Goal: Task Accomplishment & Management: Use online tool/utility

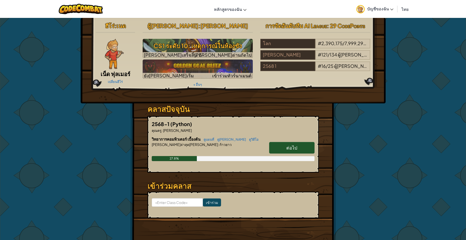
click at [291, 153] on link "ต่อไป" at bounding box center [291, 148] width 45 height 12
select select "th"
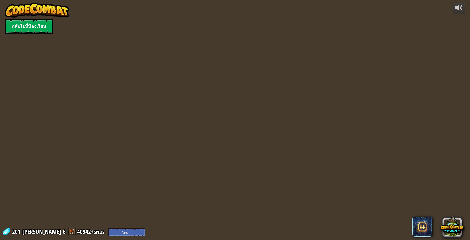
select select "th"
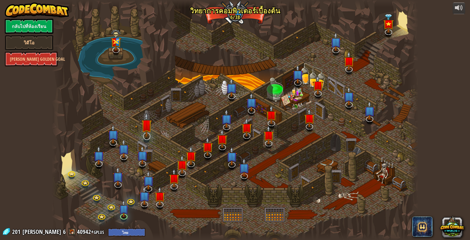
select select "th"
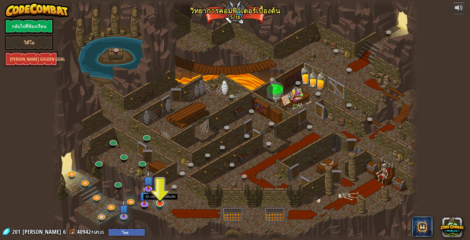
click at [164, 203] on img at bounding box center [160, 192] width 10 height 23
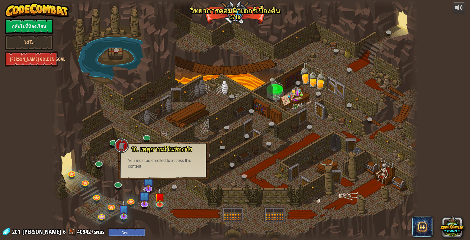
click at [181, 199] on div at bounding box center [235, 120] width 367 height 240
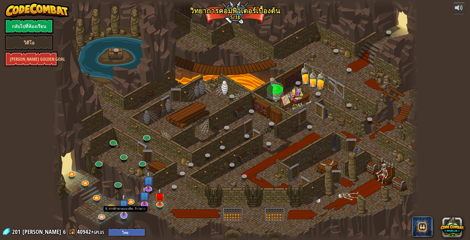
click at [123, 213] on img at bounding box center [124, 204] width 10 height 23
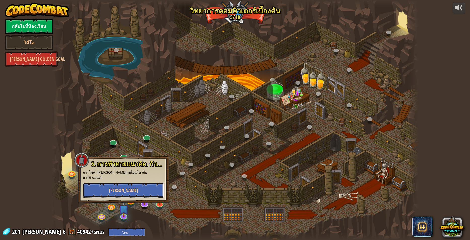
click at [146, 187] on button "[PERSON_NAME]" at bounding box center [123, 189] width 81 height 15
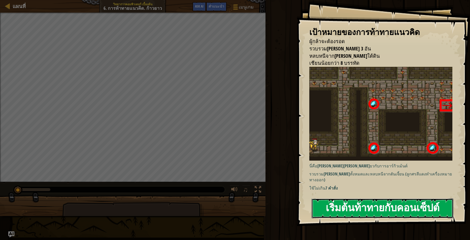
click at [385, 207] on button "เริ่มต้นท้าทายกับคอนเซ็ปต์" at bounding box center [383, 208] width 142 height 20
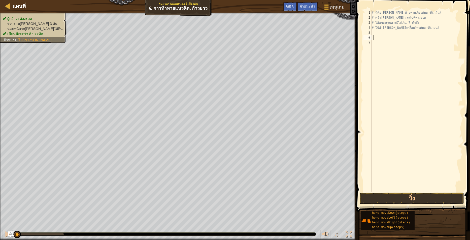
scroll to position [2, 0]
type textarea "้"
type textarea "rig"
type textarea "u"
click at [392, 43] on div "# นี่คือ[PERSON_NAME]ท้ายทายเกี่ยวกับอาร์กิวเม้นต์ # คว้า[PERSON_NAME]และไปที่ท…" at bounding box center [417, 106] width 92 height 192
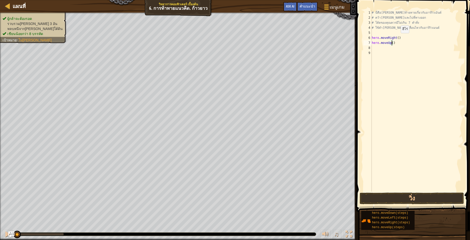
type textarea "hero.moveUp(3)"
click at [388, 53] on div "# นี่คือ[PERSON_NAME]ท้ายทายเกี่ยวกับอาร์กิวเม้นต์ # คว้า[PERSON_NAME]และไปที่ท…" at bounding box center [417, 106] width 92 height 192
click at [390, 49] on div "# นี่คือ[PERSON_NAME]ท้ายทายเกี่ยวกับอาร์กิวเม้นต์ # คว้า[PERSON_NAME]และไปที่ท…" at bounding box center [417, 106] width 92 height 192
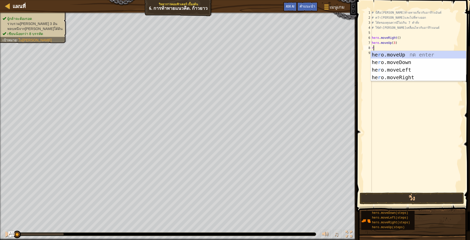
type textarea "ri"
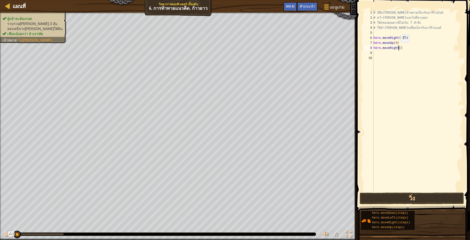
click at [399, 47] on div "# นี่คือ[PERSON_NAME]ท้ายทายเกี่ยวกับอาร์กิวเม้นต์ # คว้า[PERSON_NAME]และไปที่ท…" at bounding box center [418, 106] width 90 height 192
type textarea "hero.moveRight(2)"
click at [397, 55] on div "# นี่คือ[PERSON_NAME]ท้ายทายเกี่ยวกับอาร์กิวเม้นต์ # คว้า[PERSON_NAME]และไปที่ท…" at bounding box center [418, 106] width 90 height 192
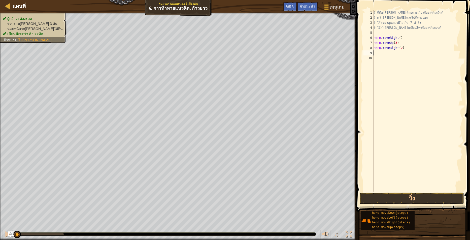
type textarea "d"
click at [397, 58] on div "hero.move D own กด enter" at bounding box center [420, 67] width 95 height 23
click at [397, 53] on div "# นี่คือ[PERSON_NAME]ท้ายทายเกี่ยวกับอาร์กิวเม้นต์ # คว้า[PERSON_NAME]และไปที่ท…" at bounding box center [418, 106] width 90 height 192
type textarea "hero.moveDown(2)"
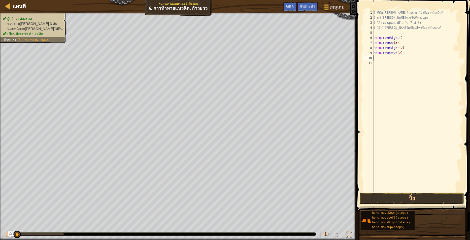
click at [394, 60] on div "# นี่คือ[PERSON_NAME]ท้ายทายเกี่ยวกับอาร์กิวเม้นต์ # คว้า[PERSON_NAME]และไปที่ท…" at bounding box center [418, 106] width 90 height 192
type textarea "a"
click at [399, 53] on div "# นี่คือ[PERSON_NAME]ท้ายทายเกี่ยวกับอาร์กิวเม้นต์ # คว้า[PERSON_NAME]และไปที่ท…" at bounding box center [418, 106] width 90 height 192
type textarea "hero.moveDown(4)"
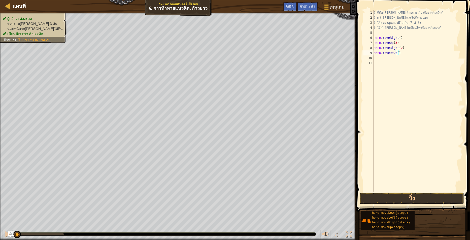
scroll to position [2, 2]
click at [404, 61] on div "# นี่คือ[PERSON_NAME]ท้ายทายเกี่ยวกับอาร์กิวเม้นต์ # คว้า[PERSON_NAME]และไปที่ท…" at bounding box center [418, 106] width 90 height 192
click at [403, 57] on div "# นี่คือ[PERSON_NAME]ท้ายทายเกี่ยวกับอาร์กิวเม้นต์ # คว้า[PERSON_NAME]และไปที่ท…" at bounding box center [418, 106] width 90 height 192
type textarea "l"
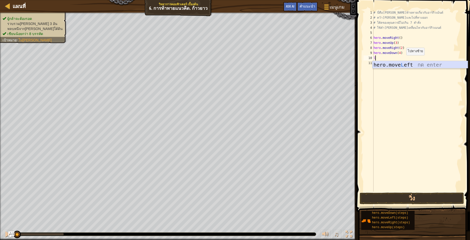
click at [406, 62] on div "hero.move L eft กด enter" at bounding box center [420, 72] width 95 height 23
type textarea "u"
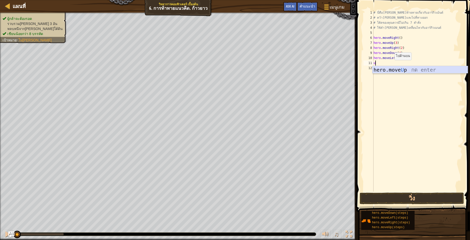
click at [401, 69] on div "hero.move U p กด enter" at bounding box center [420, 77] width 95 height 23
click at [393, 63] on div "# นี่คือ[PERSON_NAME]ท้ายทายเกี่ยวกับอาร์กิวเม้นต์ # คว้า[PERSON_NAME]และไปที่ท…" at bounding box center [418, 106] width 90 height 192
click at [394, 64] on div "# นี่คือ[PERSON_NAME]ท้ายทายเกี่ยวกับอาร์กิวเม้นต์ # คว้า[PERSON_NAME]และไปที่ท…" at bounding box center [418, 106] width 90 height 192
type textarea "hero.moveUp(2)"
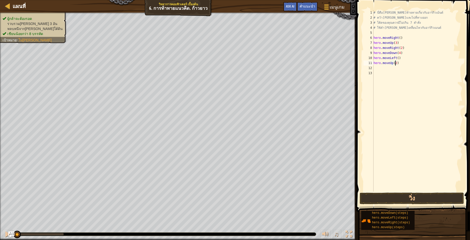
click at [388, 71] on div "# นี่คือ[PERSON_NAME]ท้ายทายเกี่ยวกับอาร์กิวเม้นต์ # คว้า[PERSON_NAME]และไปที่ท…" at bounding box center [418, 106] width 90 height 192
click at [387, 70] on div "# นี่คือ[PERSON_NAME]ท้ายทายเกี่ยวกับอาร์กิวเม้นต์ # คว้า[PERSON_NAME]และไปที่ท…" at bounding box center [418, 106] width 90 height 192
type textarea "r"
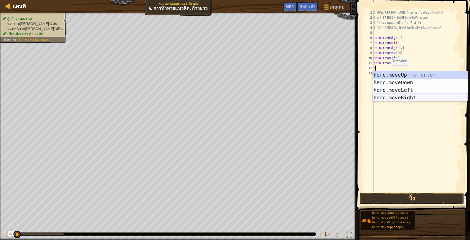
click at [415, 96] on div "he r o.moveUp กด enter he r o.moveDown กด enter he r o.moveLeft กด enter he r o…" at bounding box center [420, 93] width 95 height 45
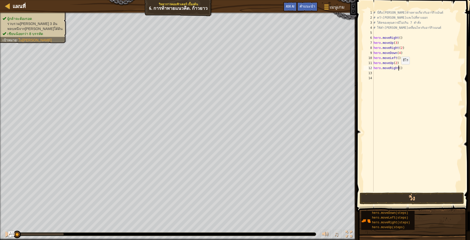
click at [399, 69] on div "# นี่คือ[PERSON_NAME]ท้ายทายเกี่ยวกับอาร์กิวเม้นต์ # คว้า[PERSON_NAME]และไปที่ท…" at bounding box center [418, 106] width 90 height 192
type textarea "hero.moveRight(2)"
click at [409, 199] on button "วิ่ง" at bounding box center [412, 199] width 104 height 12
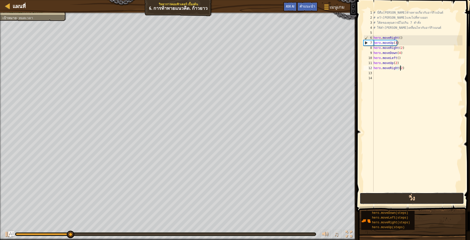
click at [387, 197] on button "วิ่ง" at bounding box center [412, 199] width 104 height 12
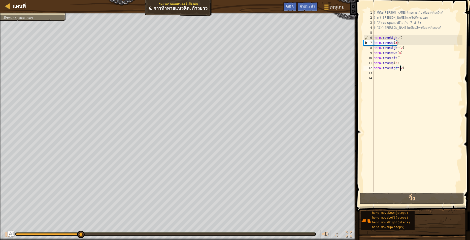
click at [272, 235] on div at bounding box center [166, 234] width 300 height 2
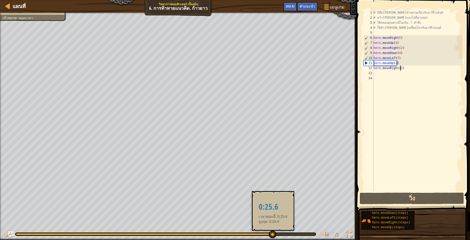
drag, startPoint x: 272, startPoint y: 234, endPoint x: 240, endPoint y: 229, distance: 32.4
click at [247, 233] on div at bounding box center [166, 234] width 300 height 2
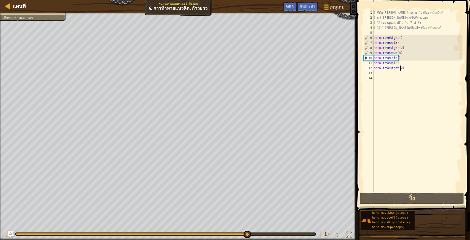
click at [392, 136] on div "# นี่คือ[PERSON_NAME]ท้ายทายเกี่ยวกับอาร์กิวเม้นต์ # คว้า[PERSON_NAME]และไปที่ท…" at bounding box center [418, 106] width 90 height 192
click at [366, 59] on div "10" at bounding box center [369, 57] width 10 height 5
click at [404, 197] on button "วิ่ง" at bounding box center [412, 199] width 104 height 12
click at [398, 53] on div "# นี่คือ[PERSON_NAME]ท้ายทายเกี่ยวกับอาร์กิวเม้นต์ # คว้า[PERSON_NAME]และไปที่ท…" at bounding box center [418, 106] width 90 height 192
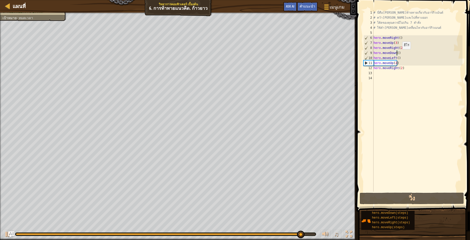
scroll to position [2, 2]
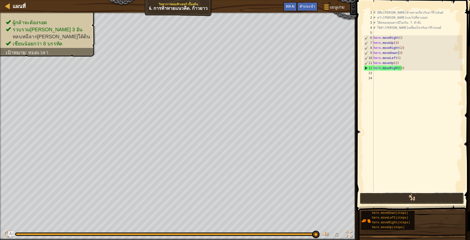
click at [391, 199] on button "วิ่ง" at bounding box center [412, 199] width 104 height 12
click at [400, 69] on div "# นี่คือ[PERSON_NAME]ท้ายทายเกี่ยวกับอาร์กิวเม้นต์ # คว้า[PERSON_NAME]และไปที่ท…" at bounding box center [418, 106] width 90 height 192
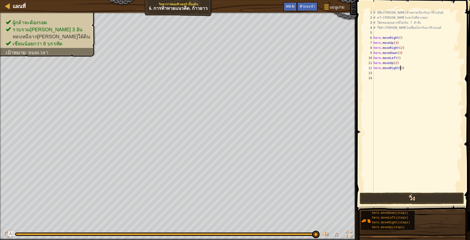
type textarea "hero.moveRight(3)"
click at [397, 199] on button "วิ่ง" at bounding box center [412, 199] width 104 height 12
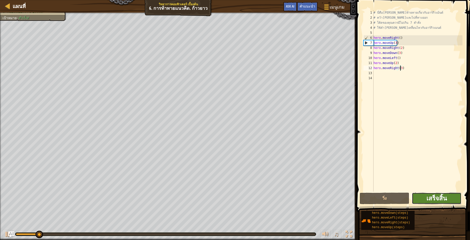
click at [440, 201] on span "เสร็จสิ้น" at bounding box center [437, 198] width 20 height 8
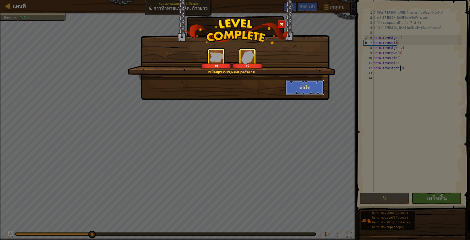
click at [302, 85] on button "ต่อไป" at bounding box center [305, 87] width 39 height 15
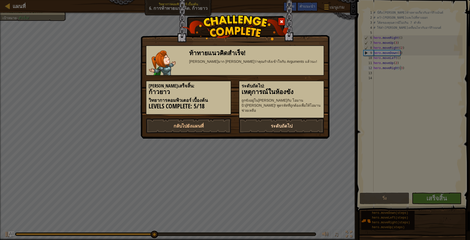
click at [258, 124] on link "ระดับถัดไป" at bounding box center [281, 125] width 85 height 15
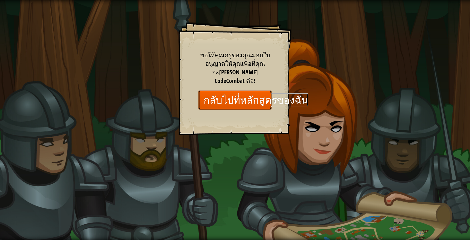
click at [256, 95] on link "กลับไปที่หลักสูตรของฉัน" at bounding box center [235, 99] width 73 height 19
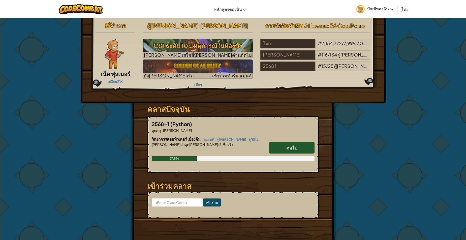
click at [284, 147] on link "ต่อไป" at bounding box center [291, 148] width 45 height 12
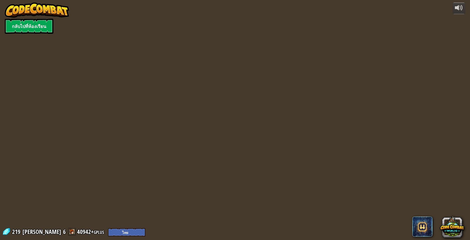
select select "th"
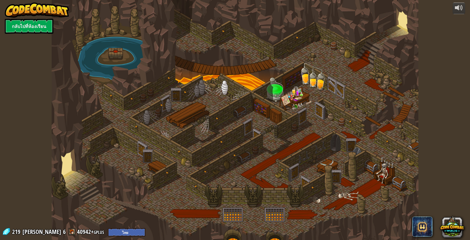
select select "th"
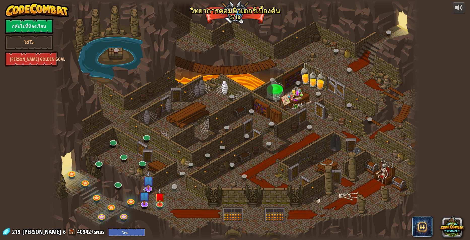
select select "th"
click at [157, 203] on img at bounding box center [160, 192] width 10 height 23
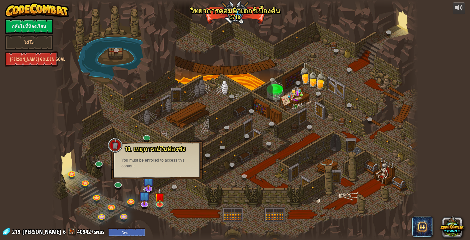
click at [176, 199] on div at bounding box center [235, 120] width 367 height 240
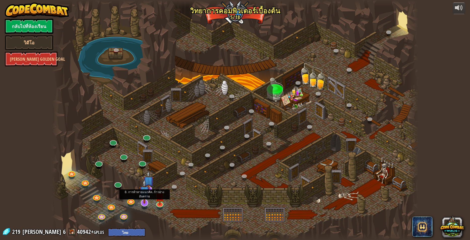
click at [144, 202] on img at bounding box center [144, 191] width 11 height 25
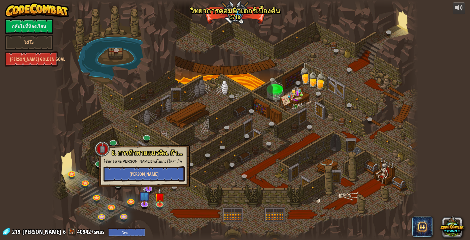
click at [160, 174] on button "[PERSON_NAME]" at bounding box center [144, 173] width 81 height 15
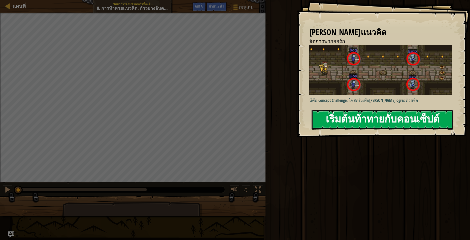
click at [355, 110] on button "เริ่มต้นท้าทายกับคอนเซ็ปต์" at bounding box center [383, 120] width 142 height 20
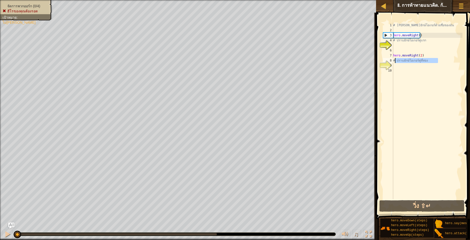
drag, startPoint x: 438, startPoint y: 61, endPoint x: 394, endPoint y: 61, distance: 44.1
click at [394, 61] on div "# [PERSON_NAME]ยักษ์โอเกอร์ด้วยชื่อของมัน hero . moveRight ( ) # ปราบยักษ์โอเกอ…" at bounding box center [427, 116] width 70 height 186
type textarea "# ปราบยักษ์โอเกอร์คู่ที่สอง"
click at [399, 64] on div "# [PERSON_NAME]ยักษ์โอเกอร์ด้วยชื่อของมัน hero . moveRight ( ) # ปราบยักษ์โอเกอ…" at bounding box center [427, 116] width 70 height 186
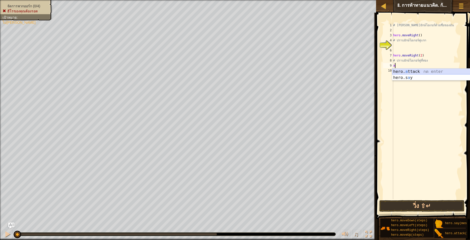
click at [412, 71] on div "hero. a ttack กด enter hero.s a y กด enter" at bounding box center [439, 81] width 95 height 24
type textarea "hero.attack("sog")"
click at [418, 65] on div "# [PERSON_NAME]ยักษ์โอเกอร์ด้วยชื่อของมัน hero . moveRight ( ) # ปราบยักษ์โอเกอ…" at bounding box center [427, 116] width 70 height 186
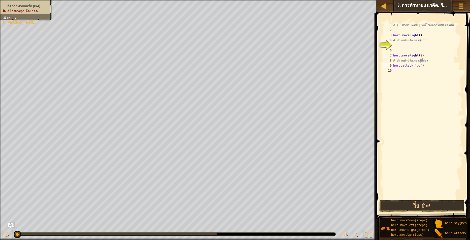
type textarea "hero.attack("Sog")"
drag, startPoint x: 426, startPoint y: 64, endPoint x: 393, endPoint y: 66, distance: 33.4
click at [393, 66] on div "hero.attack("Sog") 1 2 3 4 5 6 7 8 9 10 # [PERSON_NAME]ยักษ์โอเกอร์ด้วยชื่อของม…" at bounding box center [422, 111] width 80 height 176
click at [402, 71] on div "# [PERSON_NAME]ยักษ์โอเกอร์ด้วยชื่อของมัน hero . moveRight ( ) # ปราบยักษ์โอเกอ…" at bounding box center [427, 116] width 70 height 186
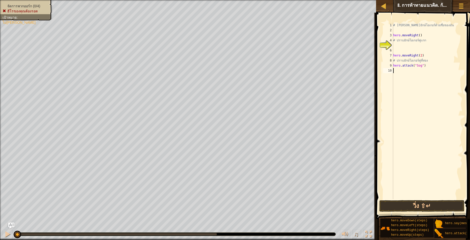
scroll to position [2, 0]
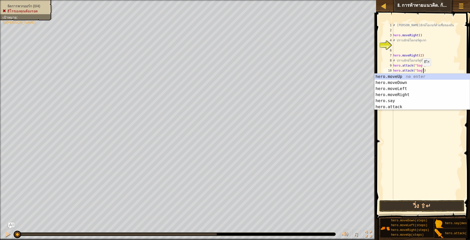
click at [420, 71] on div "# [PERSON_NAME]ยักษ์โอเกอร์ด้วยชื่อของมัน hero . moveRight ( ) # ปราบยักษ์โอเกอ…" at bounding box center [427, 116] width 70 height 186
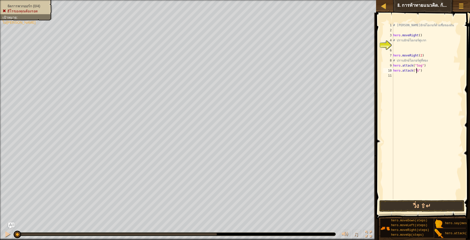
type textarea "hero.attack("Gos")"
click at [412, 75] on div "# [PERSON_NAME]ยักษ์โอเกอร์ด้วยชื่อของมัน hero . moveRight ( ) # ปราบยักษ์โอเกอ…" at bounding box center [427, 116] width 70 height 186
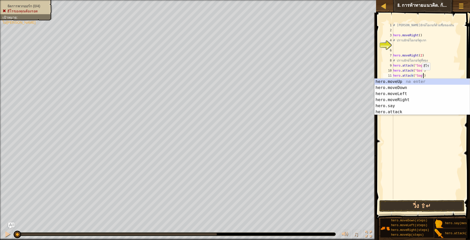
click at [420, 75] on div "# [PERSON_NAME]ยักษ์โอเกอร์ด้วยชื่อของมัน hero . moveRight ( ) # ปราบยักษ์โอเกอ…" at bounding box center [427, 116] width 70 height 186
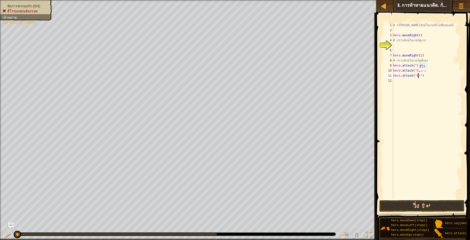
scroll to position [2, 2]
type textarea "hero.attack("Ergo")"
click at [399, 77] on div "# [PERSON_NAME]ยักษ์โอเกอร์ด้วยชื่อของมัน hero . moveRight ( ) # ปราบยักษ์โอเกอ…" at bounding box center [427, 116] width 70 height 186
click at [399, 80] on div "# [PERSON_NAME]ยักษ์โอเกอร์ด้วยชื่อของมัน hero . moveRight ( ) # ปราบยักษ์โอเกอ…" at bounding box center [427, 116] width 70 height 186
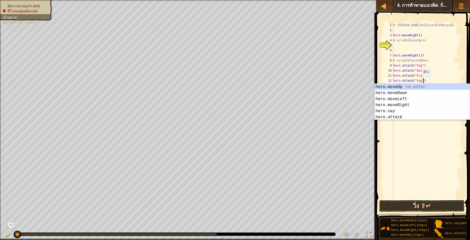
click at [419, 81] on div "# [PERSON_NAME]ยักษ์โอเกอร์ด้วยชื่อของมัน hero . moveRight ( ) # ปราบยักษ์โอเกอ…" at bounding box center [427, 116] width 70 height 186
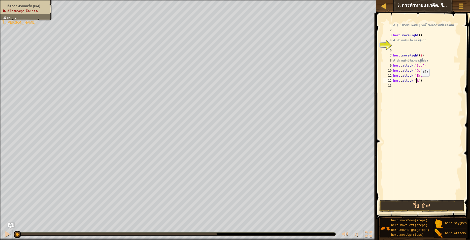
scroll to position [2, 2]
click at [416, 80] on div "# [PERSON_NAME]ยักษ์โอเกอร์ด้วยชื่อของมัน hero . moveRight ( ) # ปราบยักษ์โอเกอ…" at bounding box center [427, 116] width 70 height 186
click at [420, 56] on div "# [PERSON_NAME]ยักษ์โอเกอร์ด้วยชื่อของมัน hero . moveRight ( ) # ปราบยักษ์โอเกอ…" at bounding box center [427, 116] width 70 height 186
drag, startPoint x: 423, startPoint y: 56, endPoint x: 392, endPoint y: 54, distance: 31.6
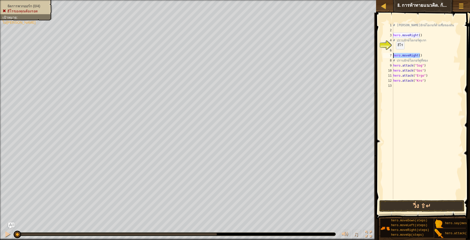
click at [392, 54] on div "hero.moveRight() 1 2 3 4 5 6 7 8 9 10 11 12 13 # [PERSON_NAME]ยักษ์โอเกอร์ด้วยช…" at bounding box center [422, 111] width 80 height 176
click at [426, 72] on div "# [PERSON_NAME]ยักษ์โอเกอร์ด้วยชื่อของมัน hero . moveRight ( ) # ปราบยักษ์โอเกอ…" at bounding box center [427, 116] width 70 height 186
type textarea "hero.attack("Gos")"
type textarea "hero.moveRight()"
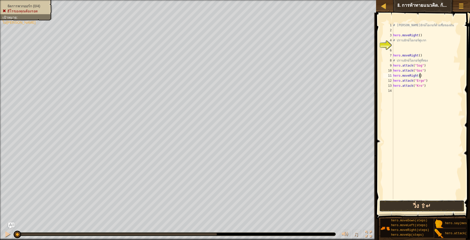
click at [410, 205] on button "วิ่ง ⇧↵" at bounding box center [422, 206] width 85 height 12
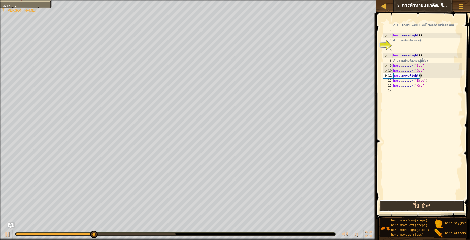
click at [426, 205] on button "วิ่ง ⇧↵" at bounding box center [422, 206] width 85 height 12
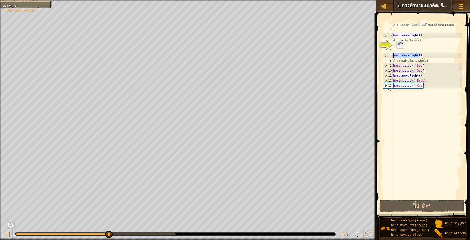
drag, startPoint x: 422, startPoint y: 56, endPoint x: 390, endPoint y: 53, distance: 32.2
click at [390, 53] on div "hero.moveRight() 1 2 3 4 5 6 7 8 9 10 11 12 13 14 # [PERSON_NAME]ยักษ์โอเกอร์ด้…" at bounding box center [422, 111] width 80 height 176
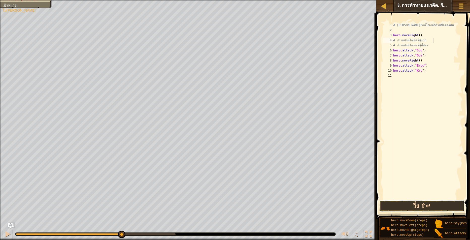
click at [425, 205] on button "วิ่ง ⇧↵" at bounding box center [422, 206] width 85 height 12
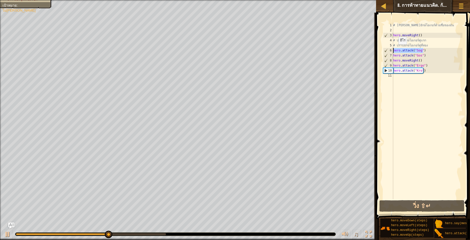
drag, startPoint x: 428, startPoint y: 49, endPoint x: 387, endPoint y: 50, distance: 41.1
click at [387, 50] on div "# ปราบยักษ์โอเกอร์คู่แรก 1 2 3 4 5 6 7 8 9 10 11 # [PERSON_NAME]ยักษ์โอเกอร์ด้ว…" at bounding box center [422, 111] width 80 height 176
click at [428, 39] on div "# [PERSON_NAME]ยักษ์โอเกอร์ด้วยชื่อของมัน hero . moveRight ( ) # ปราบยักษ์โอเกอ…" at bounding box center [427, 116] width 70 height 186
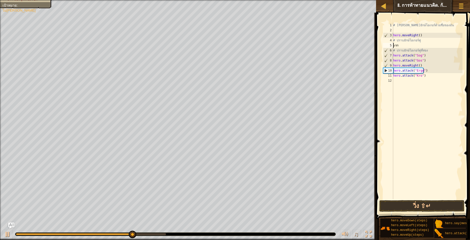
paste textarea "hero.attack("Sog")"
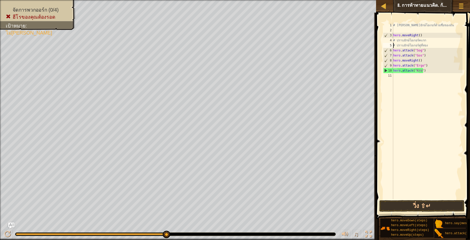
click at [394, 44] on div "# [PERSON_NAME]ยักษ์โอเกอร์ด้วยชื่อของมัน hero . moveRight ( ) # ปราบยักษ์โอเกอ…" at bounding box center [427, 116] width 70 height 186
type textarea "# ปราบยักษ์โอเกอร์คู่ที่สอง"
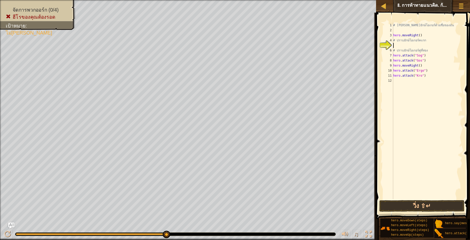
click at [401, 45] on div "# [PERSON_NAME]ยักษ์โอเกอร์ด้วยชื่อของมัน hero . moveRight ( ) # ปราบยักษ์โอเกอ…" at bounding box center [427, 116] width 70 height 186
paste textarea "hero.attack("Sog")"
drag, startPoint x: 425, startPoint y: 59, endPoint x: 392, endPoint y: 60, distance: 33.0
click at [392, 60] on div "hero.attack("Sog") 1 2 3 4 5 6 7 8 9 10 11 12 # [PERSON_NAME]ยักษ์โอเกอร์ด้วยชื…" at bounding box center [422, 111] width 80 height 176
click at [426, 45] on div "# [PERSON_NAME]ยักษ์โอเกอร์ด้วยชื่อของมัน hero . moveRight ( ) # ปราบยักษ์โอเกอ…" at bounding box center [427, 116] width 70 height 186
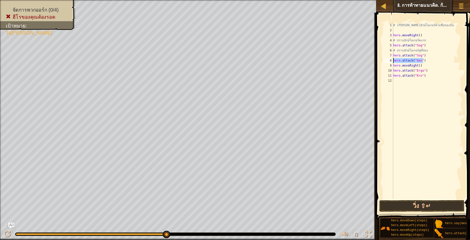
type textarea "hero.attack("Sog")"
paste textarea "hero.attack("Gos")"
drag, startPoint x: 426, startPoint y: 66, endPoint x: 384, endPoint y: 60, distance: 42.0
click at [384, 60] on div "hero.attack("Gos") 1 2 3 4 5 6 7 8 9 10 11 12 13 # [PERSON_NAME]ยักษ์โอเกอร์ด้ว…" at bounding box center [422, 111] width 80 height 176
type textarea "hero.attack("Sog") hero.attack("Gos")"
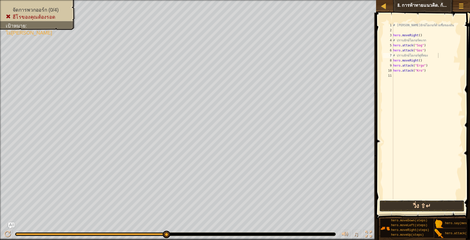
click at [414, 203] on button "วิ่ง ⇧↵" at bounding box center [422, 206] width 85 height 12
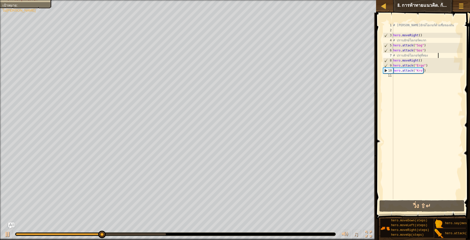
click at [427, 49] on div "# [PERSON_NAME]ยักษ์โอเกอร์ด้วยชื่อของมัน hero . moveRight ( ) # ปราบยักษ์โอเกอ…" at bounding box center [427, 116] width 70 height 186
click at [427, 44] on div "# [PERSON_NAME]ยักษ์โอเกอร์ด้วยชื่อของมัน hero . moveRight ( ) # ปราบยักษ์โอเกอ…" at bounding box center [427, 116] width 70 height 186
type textarea "hero.attack("Sog")"
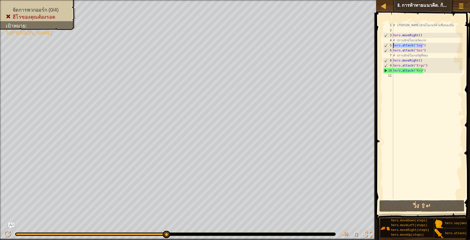
drag, startPoint x: 427, startPoint y: 44, endPoint x: 393, endPoint y: 47, distance: 33.9
click at [393, 47] on div "hero.attack("Sog") 1 2 3 4 5 6 7 8 9 10 11 # [PERSON_NAME]ยักษ์โอเกอร์ด้วยชื่อข…" at bounding box center [422, 111] width 80 height 176
click at [433, 45] on div "# [PERSON_NAME]ยักษ์โอเกอร์ด้วยชื่อของมัน hero . moveRight ( ) # ปราบยักษ์โอเกอ…" at bounding box center [427, 111] width 70 height 176
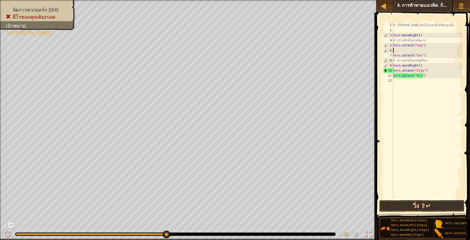
paste textarea "hero.attack("Sog")"
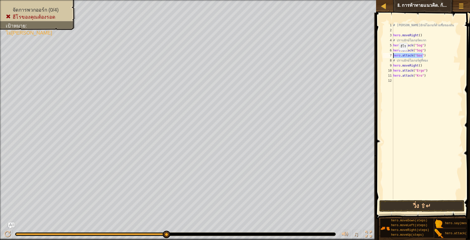
drag, startPoint x: 413, startPoint y: 55, endPoint x: 391, endPoint y: 56, distance: 21.7
click at [391, 56] on div "hero.attack("Sog") 1 2 3 4 5 6 7 8 9 10 11 12 # [PERSON_NAME]ยักษ์โอเกอร์ด้วยชื…" at bounding box center [422, 111] width 80 height 176
type textarea "hero.attack("Gos")"
click at [426, 54] on div "# [PERSON_NAME]ยักษ์โอเกอร์ด้วยชื่อของมัน hero . moveRight ( ) # ปราบยักษ์โอเกอ…" at bounding box center [427, 111] width 70 height 176
paste textarea "hero.attack("Gos")"
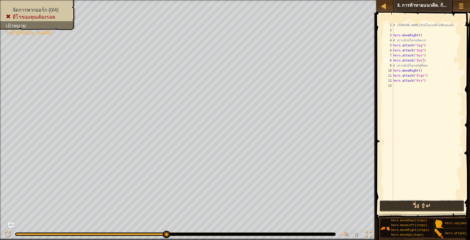
click at [432, 204] on button "วิ่ง ⇧↵" at bounding box center [422, 206] width 85 height 12
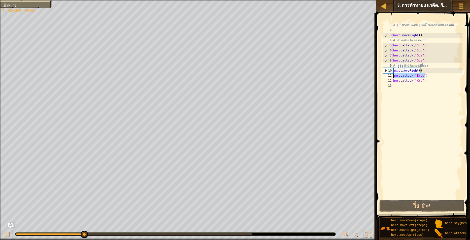
drag, startPoint x: 428, startPoint y: 76, endPoint x: 393, endPoint y: 76, distance: 35.3
click at [393, 76] on div "hero.attack("Gos") 1 2 3 4 5 6 7 8 9 10 11 12 13 # [PERSON_NAME]ยักษ์โอเกอร์ด้ว…" at bounding box center [422, 111] width 80 height 176
type textarea "hero.attack("Ergo")"
click at [428, 76] on div "# [PERSON_NAME]ยักษ์โอเกอร์ด้วยชื่อของมัน hero . moveRight ( ) # ปราบยักษ์โอเกอ…" at bounding box center [427, 111] width 70 height 176
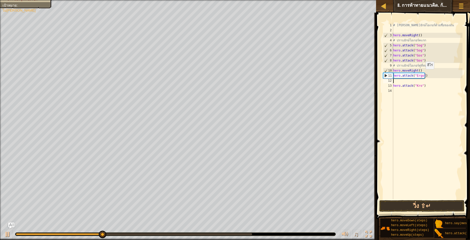
paste textarea "hero.attack("Ergo")"
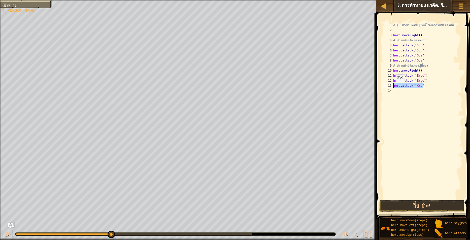
drag, startPoint x: 425, startPoint y: 88, endPoint x: 392, endPoint y: 87, distance: 33.5
click at [392, 87] on div "hero.attack("Ergo") 1 2 3 4 5 6 7 8 9 10 11 12 13 14 # [PERSON_NAME]ยักษ์โอเกอร…" at bounding box center [422, 111] width 80 height 176
type textarea "hero.attack("Kro")"
click at [403, 93] on div "# [PERSON_NAME]ยักษ์โอเกอร์ด้วยชื่อของมัน hero . moveRight ( ) # ปราบยักษ์โอเกอ…" at bounding box center [427, 116] width 70 height 186
paste textarea "hero.attack("Kro")"
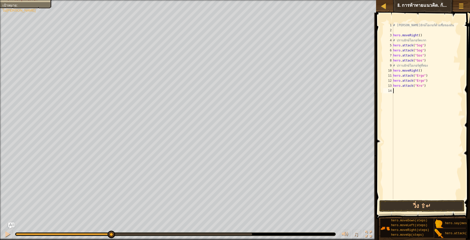
type textarea "hero.attack("Kro")"
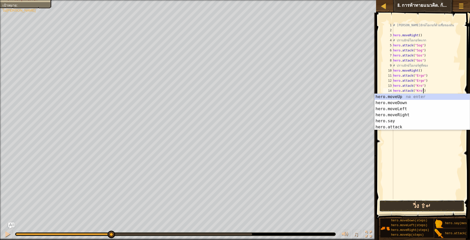
click at [415, 210] on button "วิ่ง ⇧↵" at bounding box center [422, 206] width 85 height 12
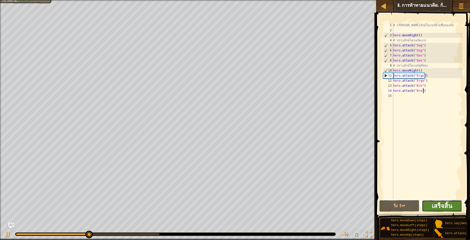
click at [446, 207] on span "เสร็จสิ้น" at bounding box center [442, 206] width 20 height 8
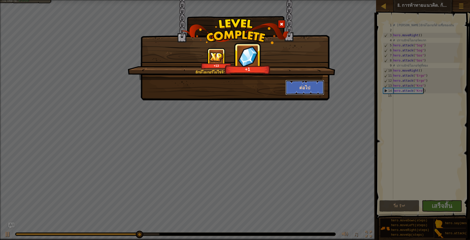
click at [317, 88] on button "ต่อไป" at bounding box center [305, 87] width 39 height 15
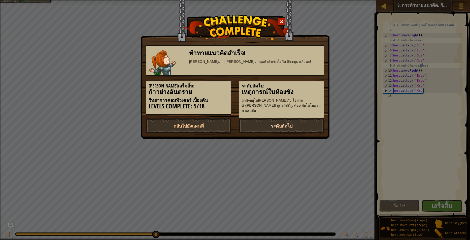
click at [280, 118] on link "ระดับถัดไป" at bounding box center [281, 125] width 85 height 15
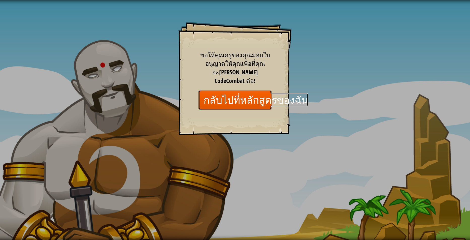
click at [235, 90] on link "กลับไปที่หลักสูตรของฉัน" at bounding box center [235, 99] width 73 height 19
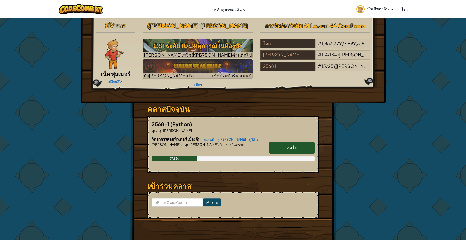
click at [283, 145] on link "ต่อไป" at bounding box center [291, 148] width 45 height 12
select select "th"
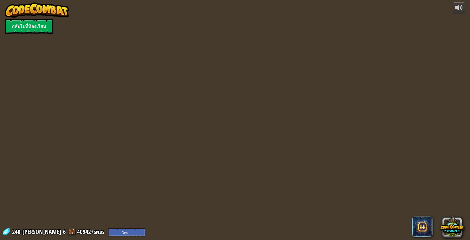
select select "th"
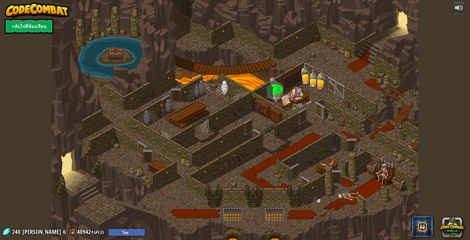
select select "th"
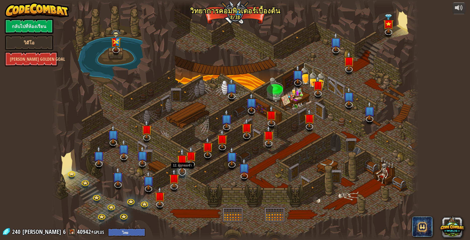
select select "th"
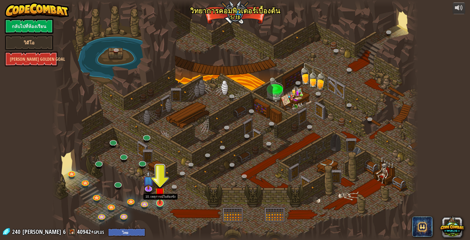
click at [157, 203] on img at bounding box center [160, 192] width 10 height 23
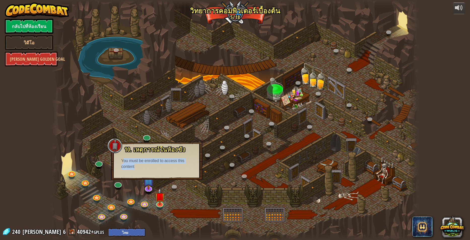
drag, startPoint x: 123, startPoint y: 161, endPoint x: 197, endPoint y: 173, distance: 74.4
click at [197, 173] on div "10. เหตุการณ์ในห้องขัง ถูกขังอยู่ใน[PERSON_NAME]กับ โอมาน บิว[PERSON_NAME]! พูด…" at bounding box center [156, 161] width 91 height 38
click at [345, 182] on div at bounding box center [235, 120] width 367 height 240
